Goal: Information Seeking & Learning: Check status

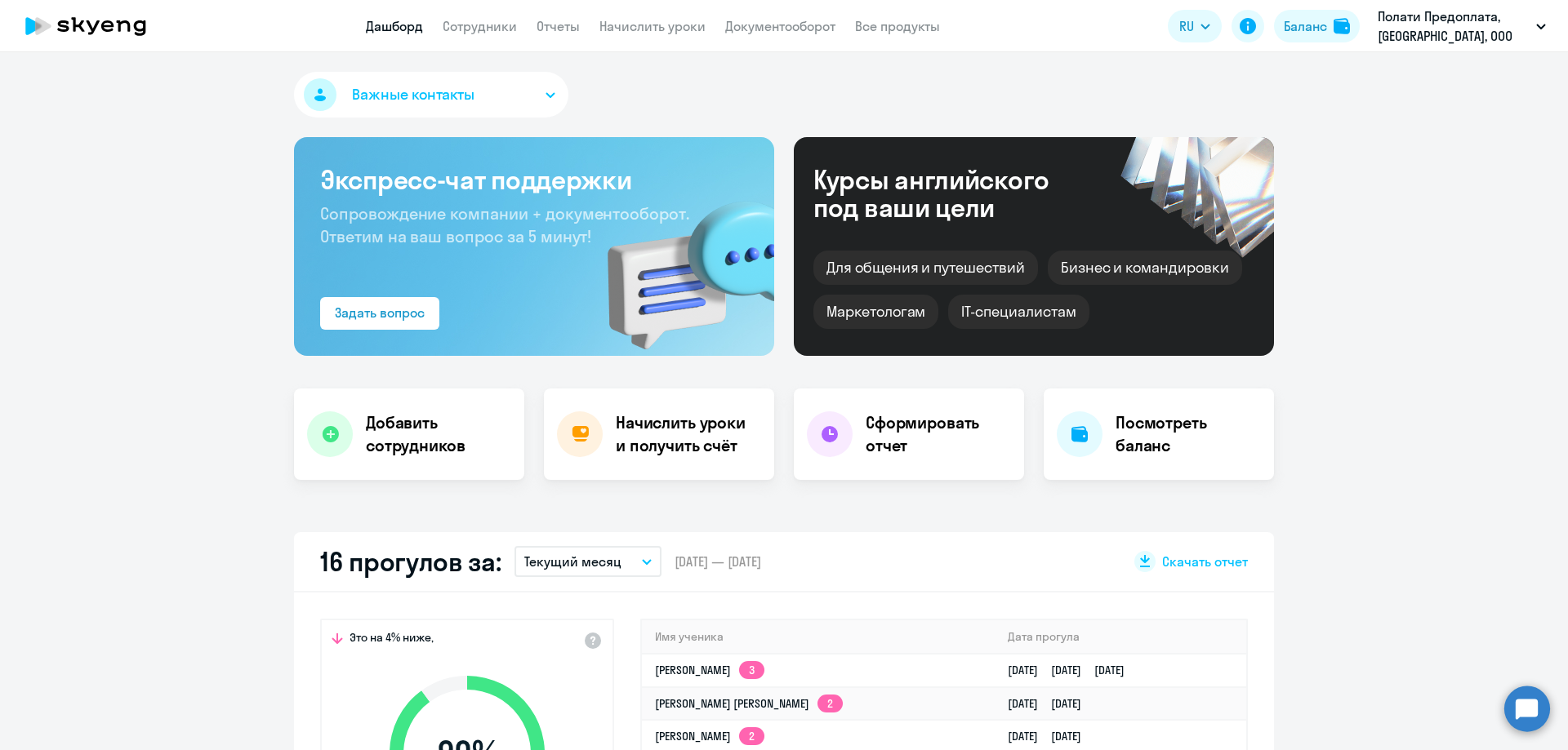
select select "30"
click at [1018, 749] on td "[DATE] [DATE]" at bounding box center [1120, 737] width 252 height 33
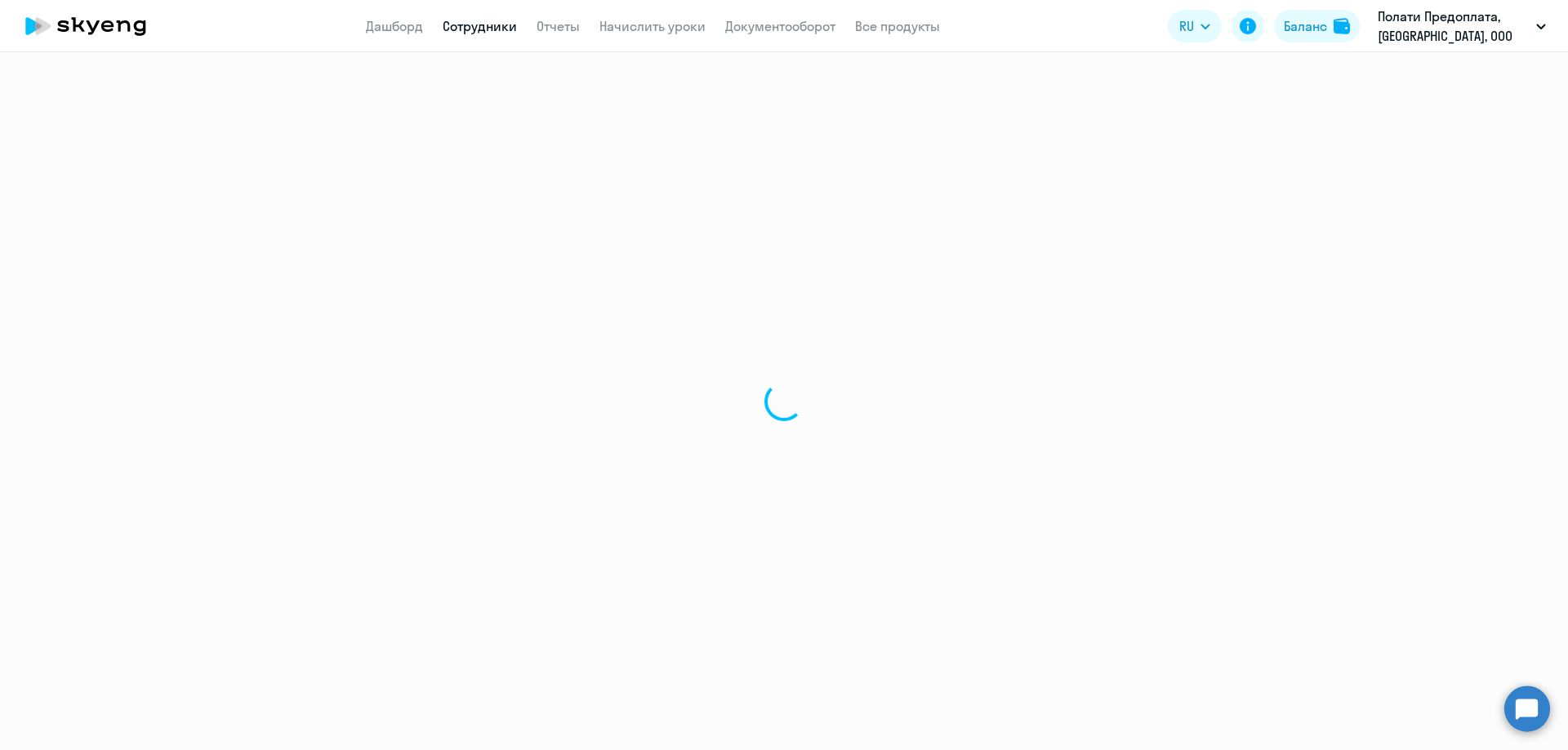
select select "english"
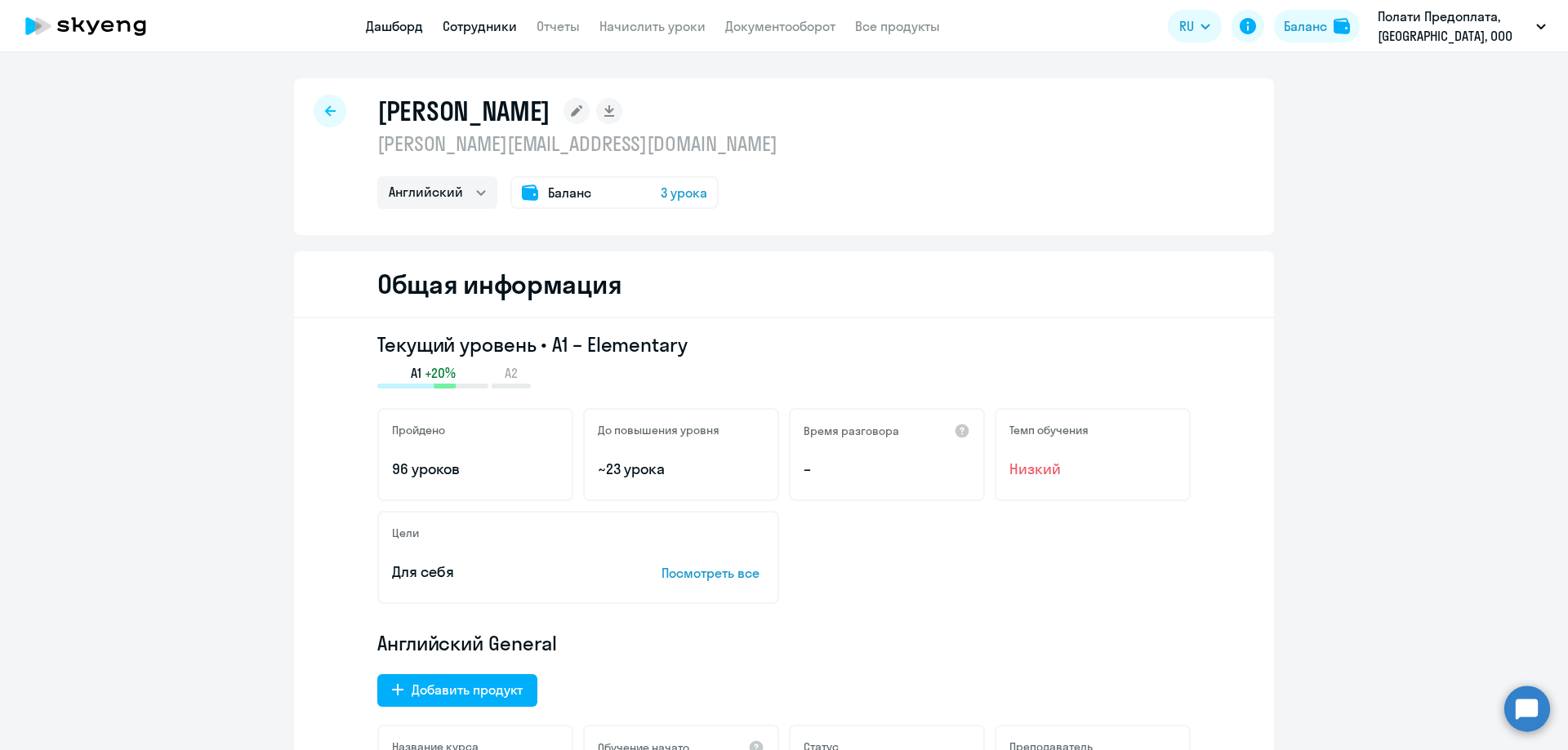
click at [380, 24] on link "Дашборд" at bounding box center [395, 26] width 57 height 16
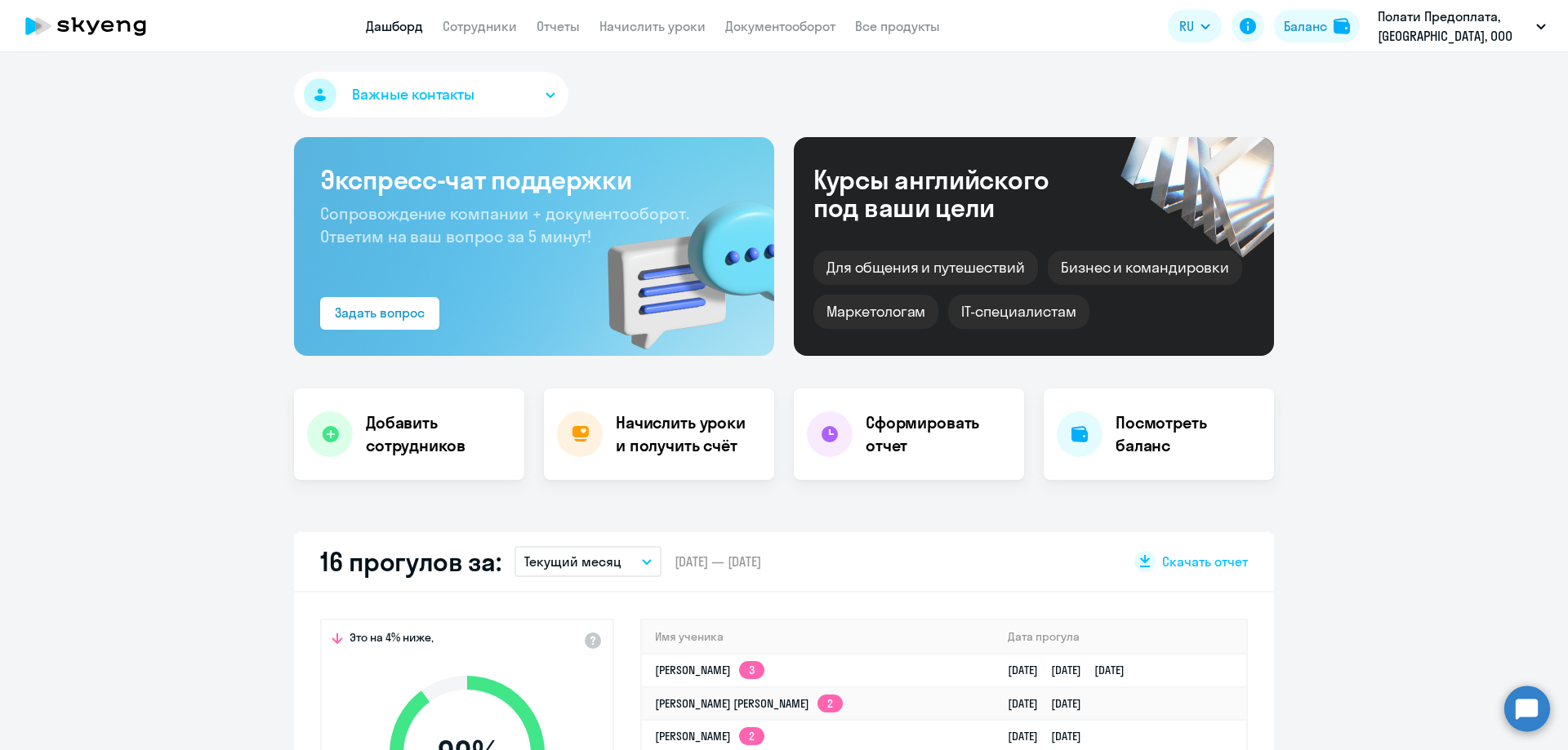
select select "30"
